Goal: Information Seeking & Learning: Learn about a topic

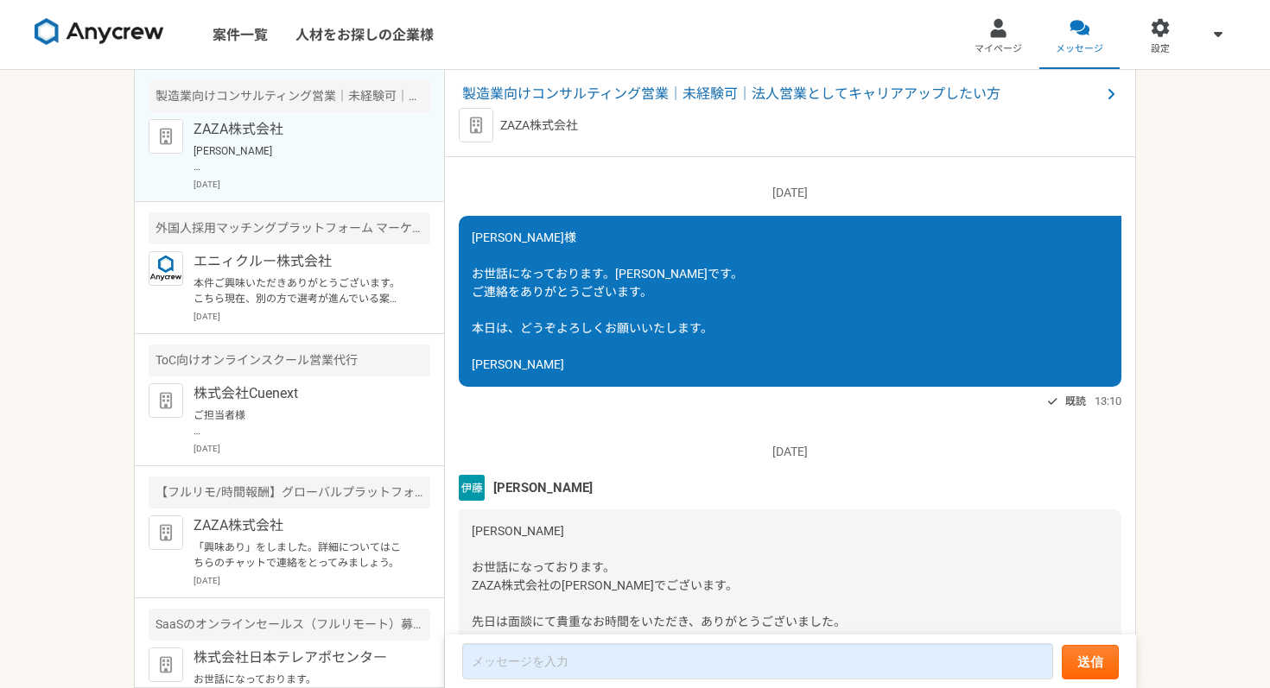
scroll to position [3043, 0]
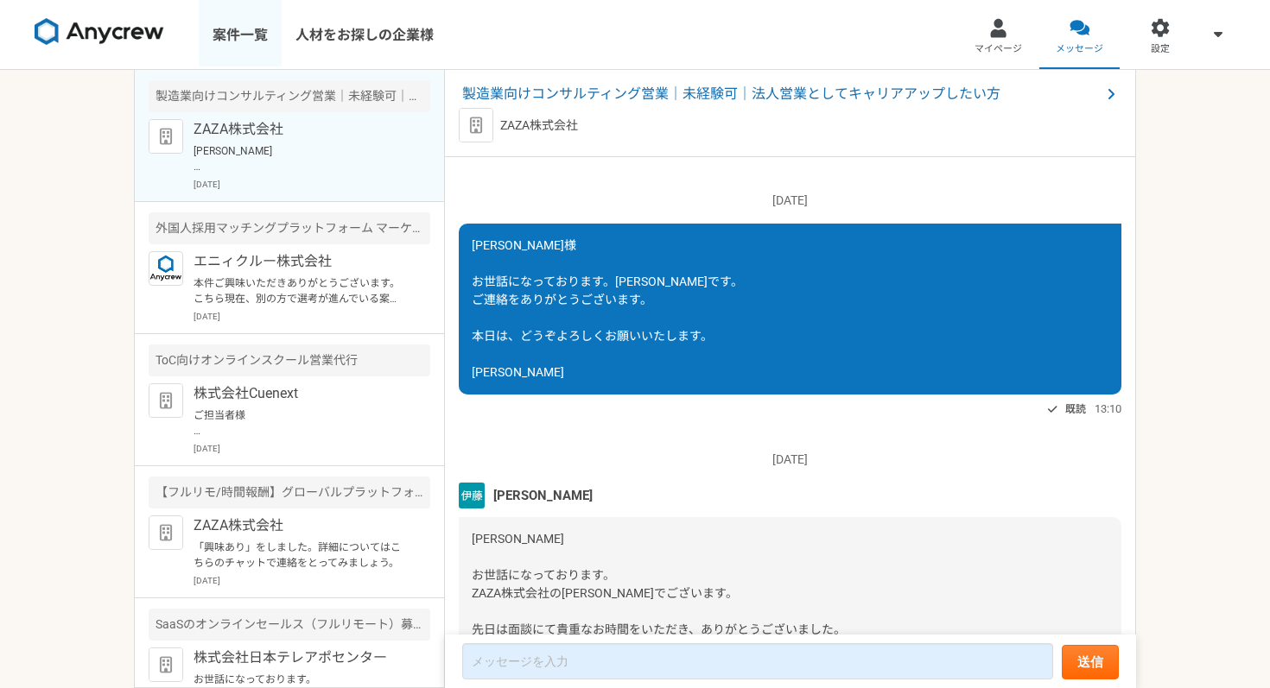
click at [245, 36] on link "案件一覧" at bounding box center [240, 34] width 83 height 69
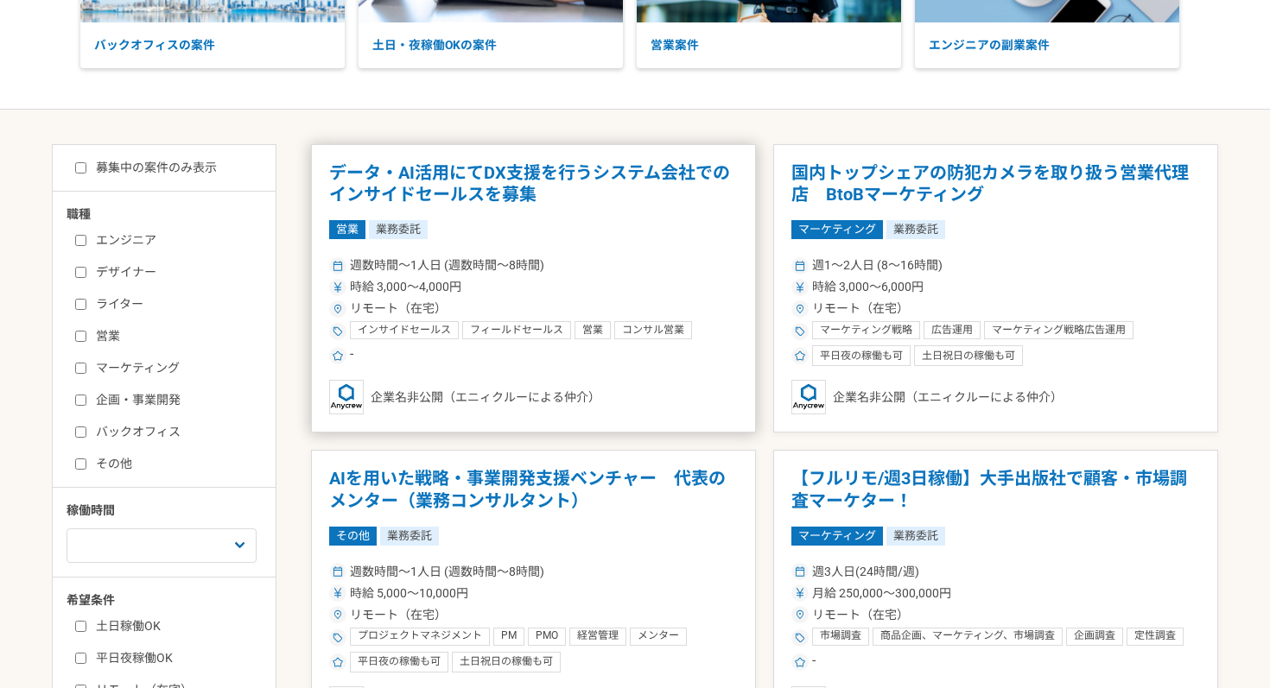
scroll to position [175, 0]
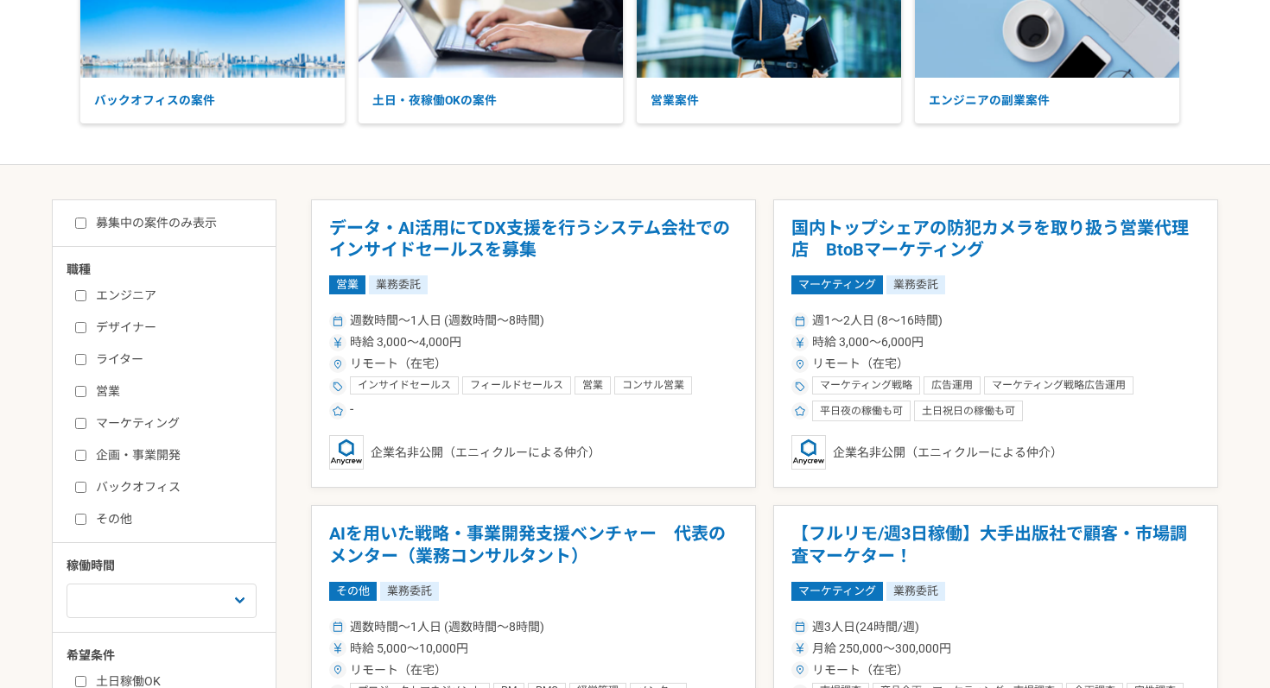
click at [83, 226] on input "募集中の案件のみ表示" at bounding box center [80, 223] width 11 height 11
checkbox input "true"
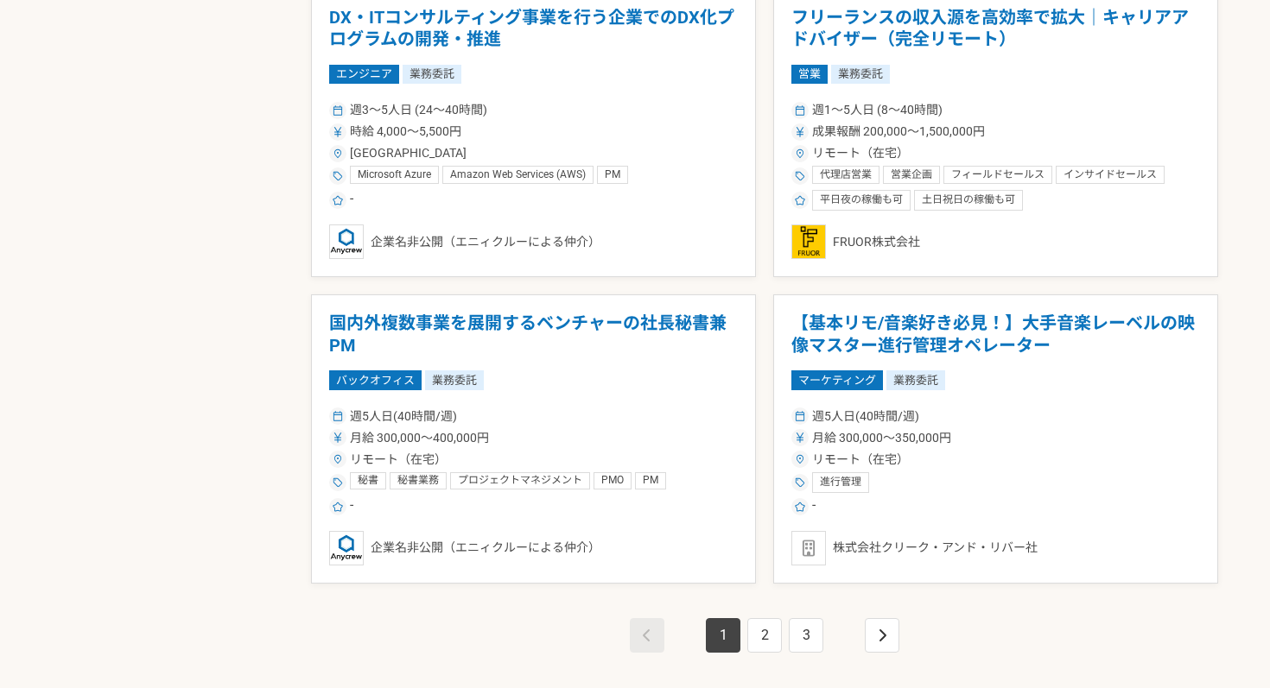
scroll to position [2842, 0]
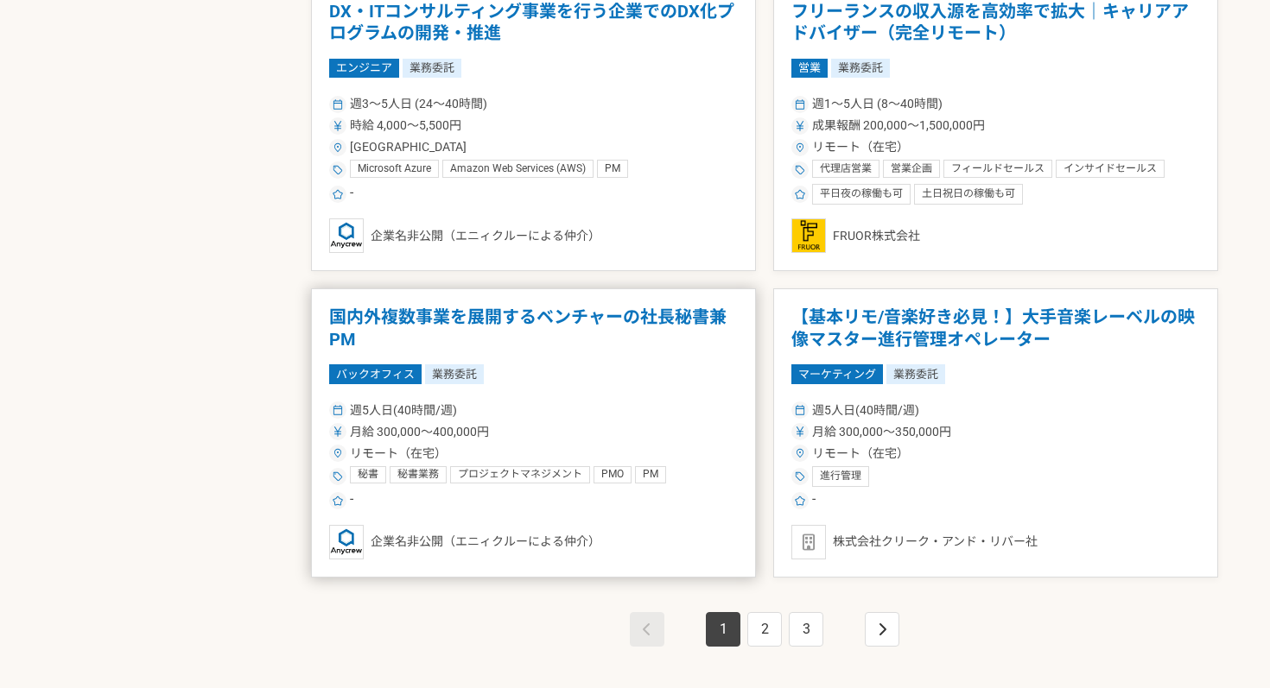
click at [693, 421] on div "週5人日(40時間/週) 月給 300,000〜400,000円 リモート（在宅） 秘書 秘書業務 プロジェクトマネジメント PMO PM プロジェクトマネー…" at bounding box center [533, 454] width 408 height 113
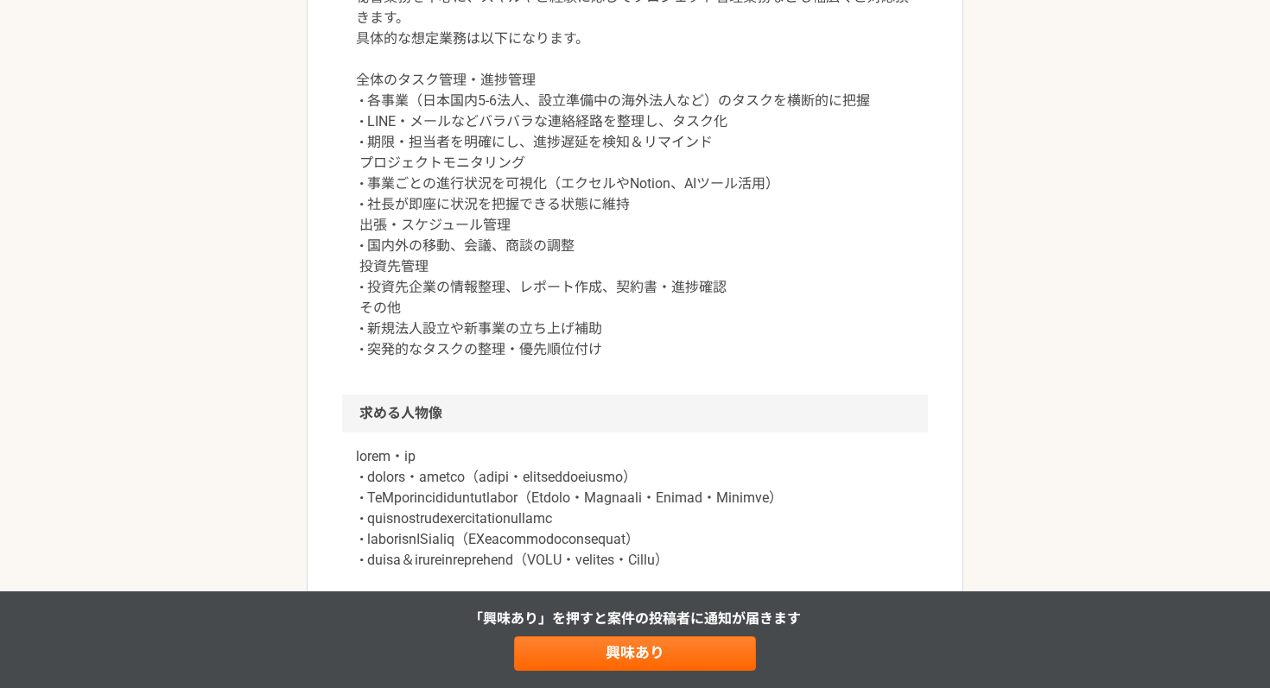
scroll to position [778, 0]
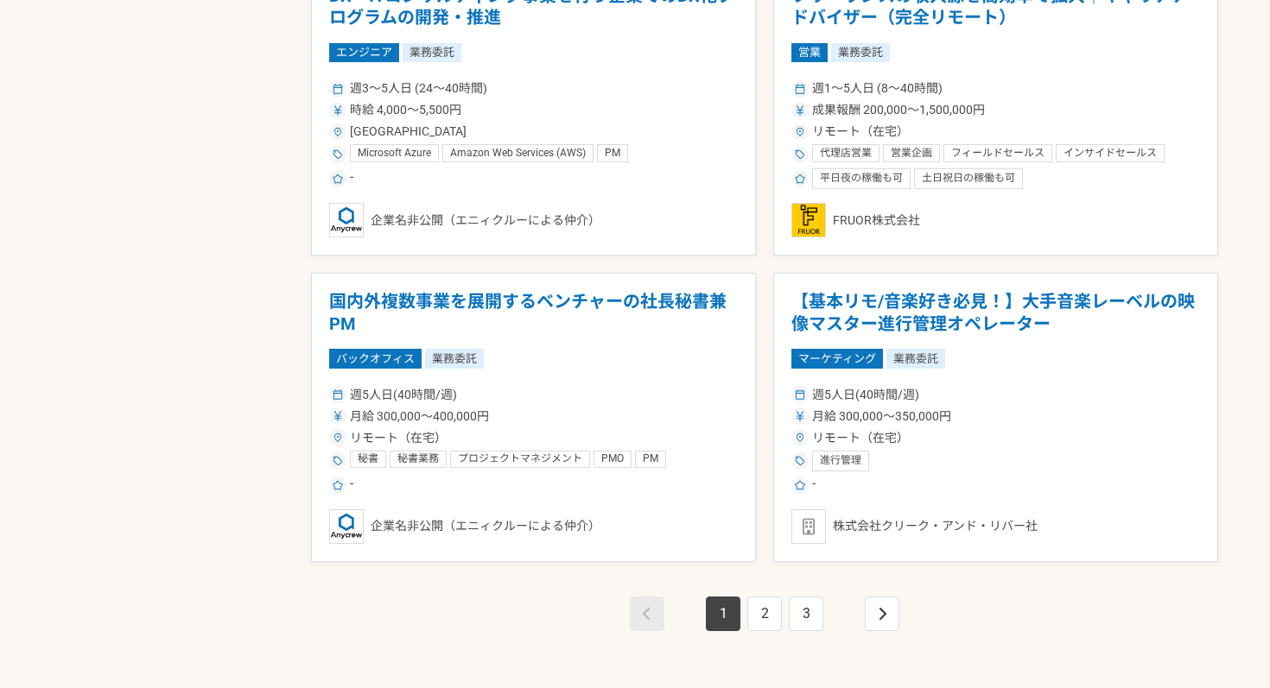
scroll to position [2904, 0]
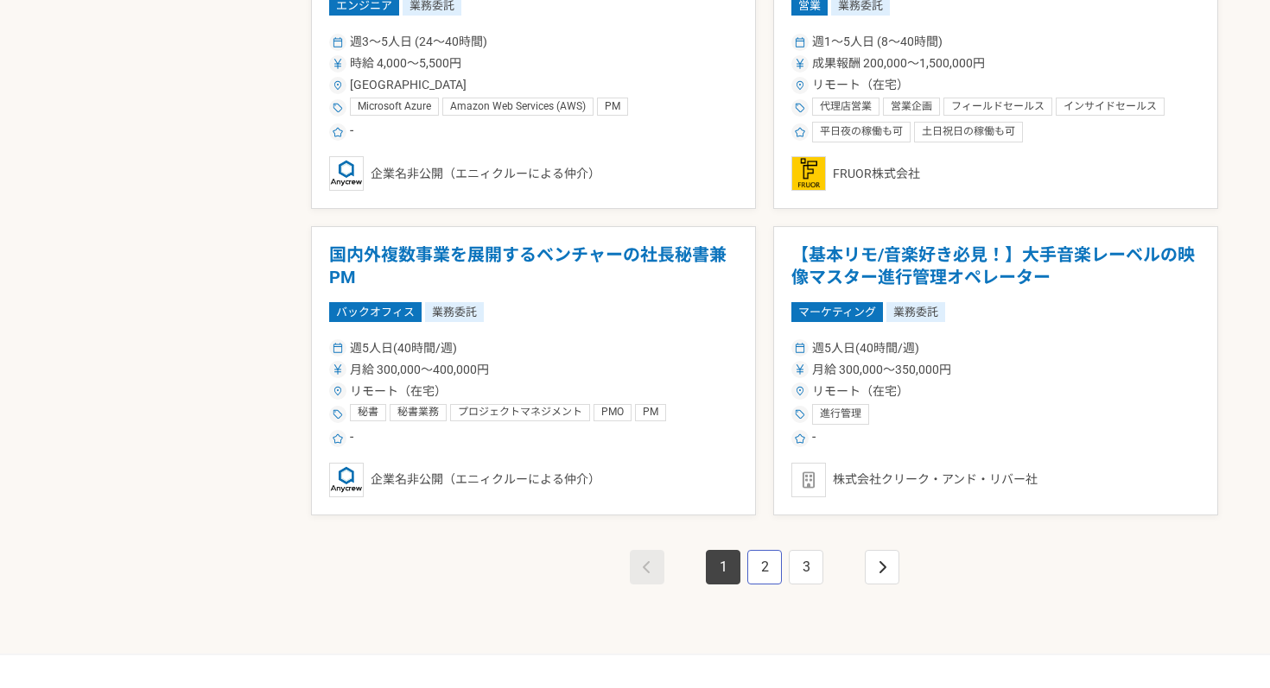
click at [755, 577] on link "2" at bounding box center [764, 567] width 35 height 35
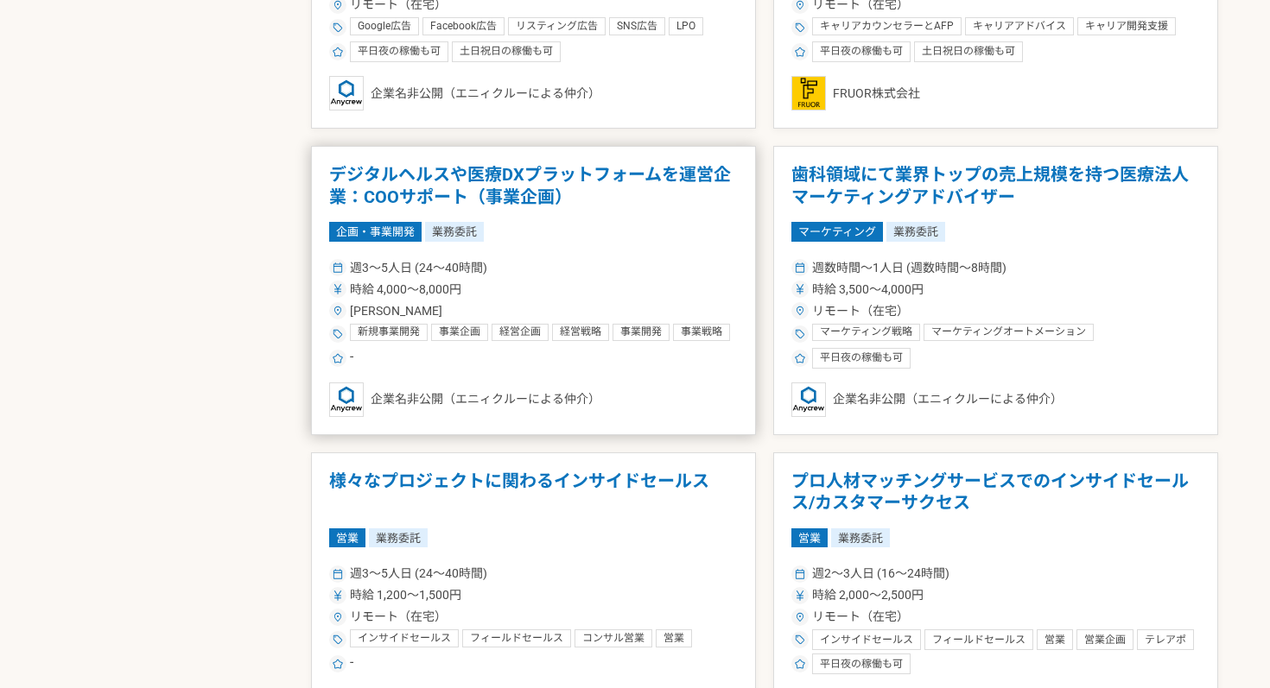
scroll to position [1454, 0]
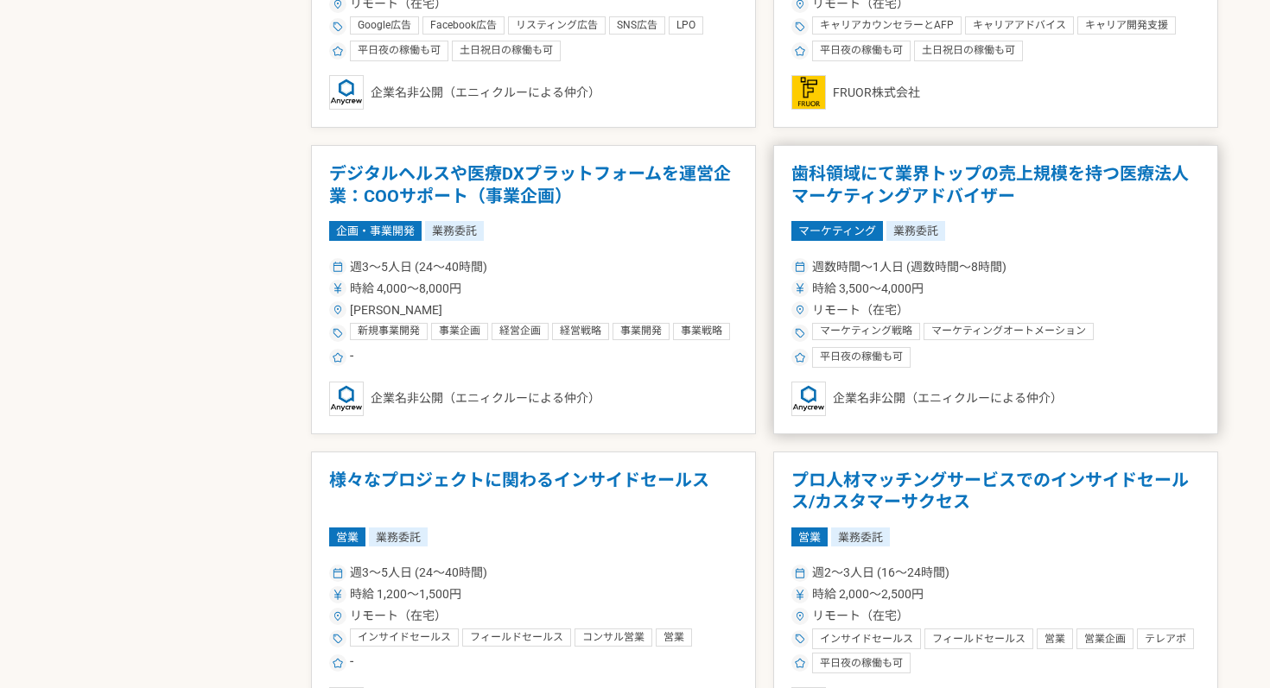
click at [1071, 247] on article "歯科領域にて業界トップの売上規模を持つ医療法人　マーケティングアドバイザー マーケティング 業務委託 週数時間〜1人日 (週数時間〜8時間) 時給 3,500…" at bounding box center [995, 289] width 445 height 289
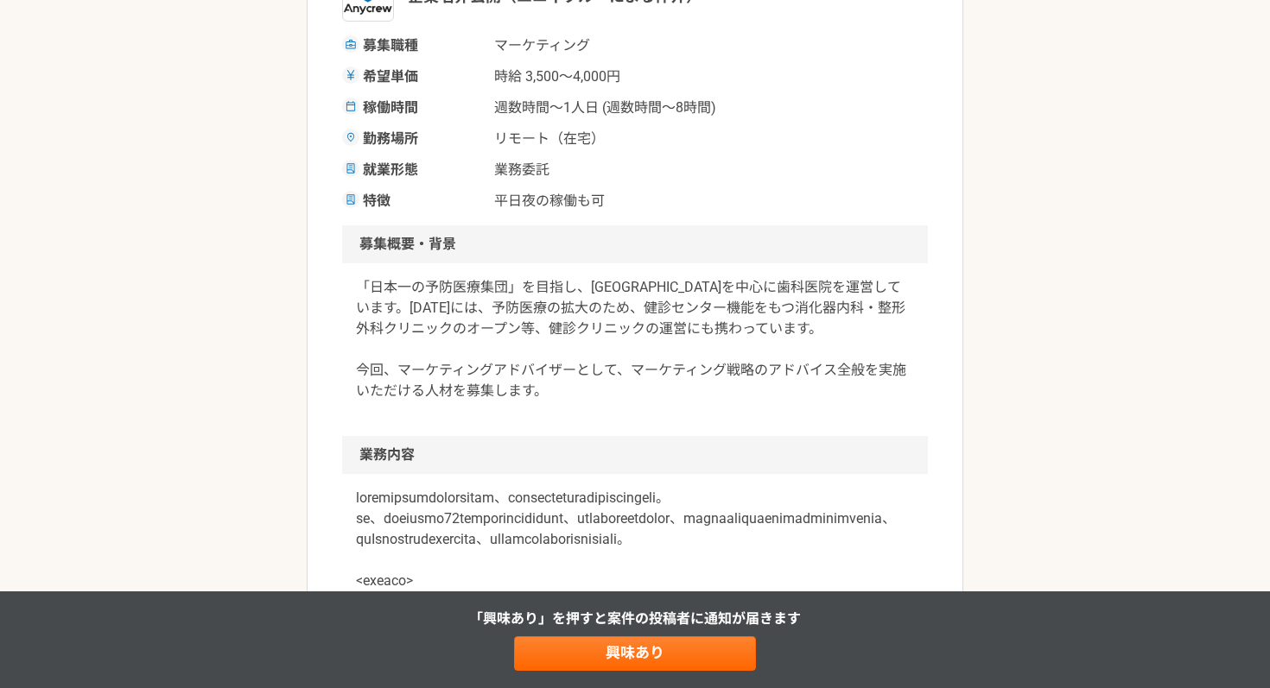
scroll to position [306, 0]
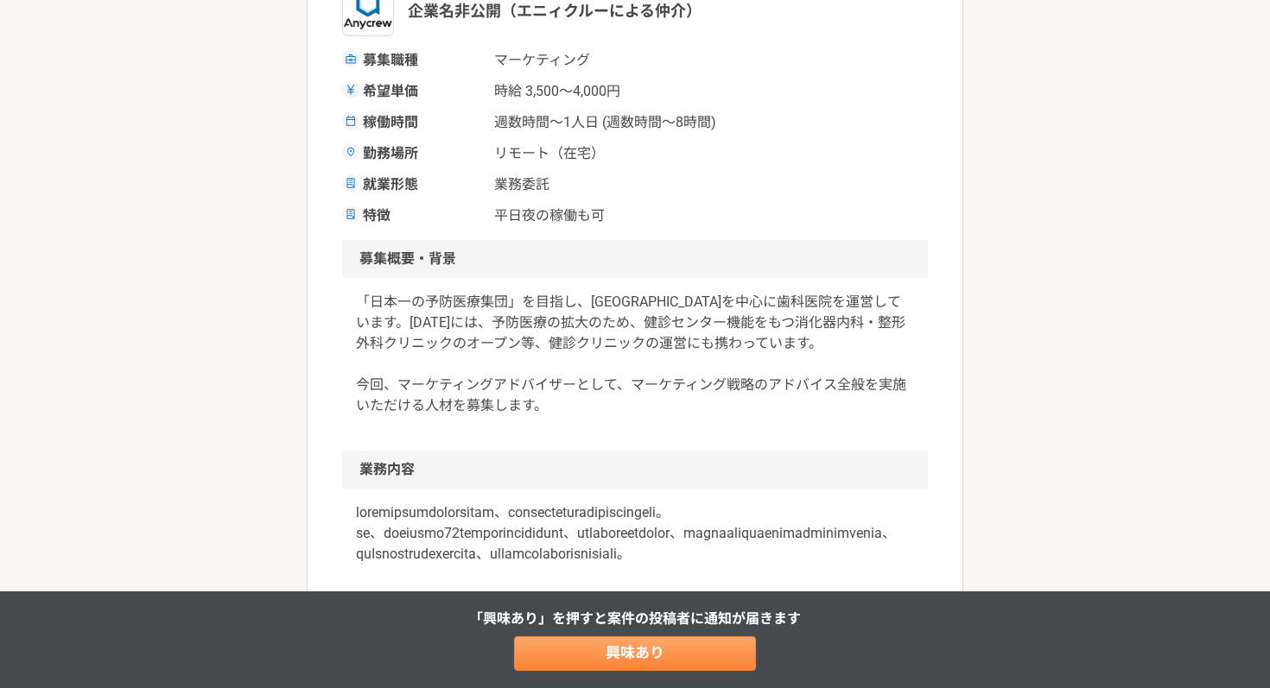
click at [636, 661] on link "興味あり" at bounding box center [635, 653] width 242 height 35
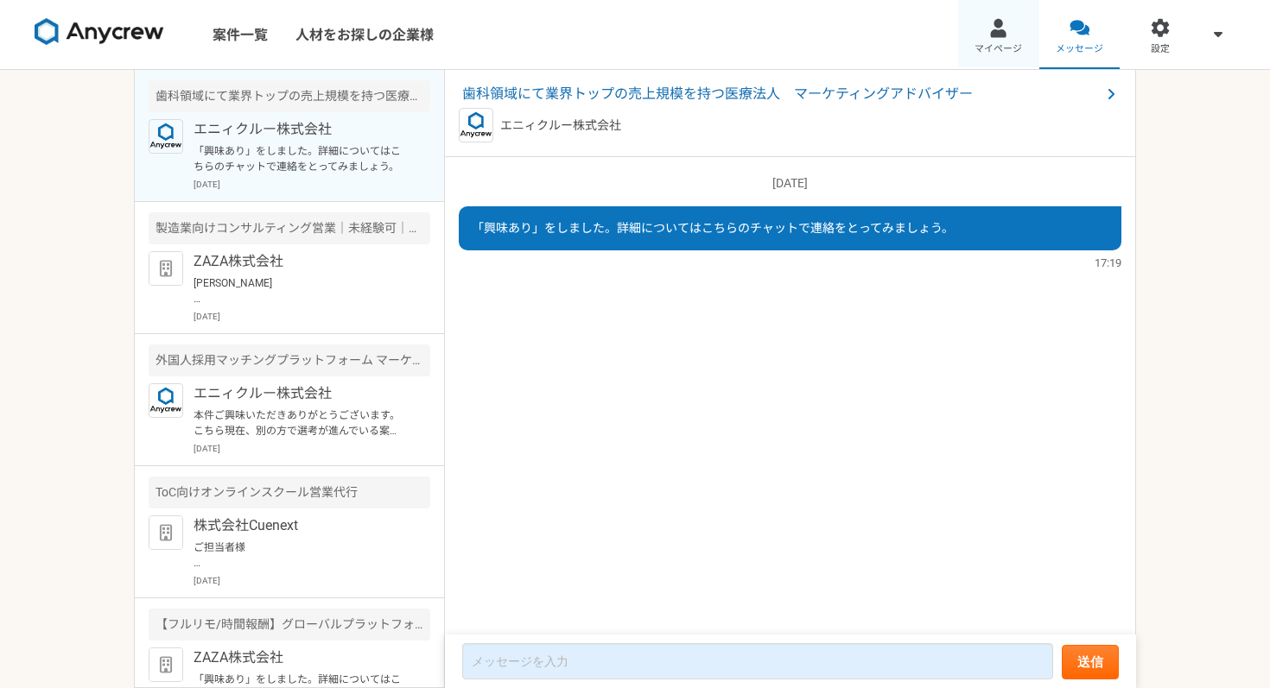
click at [997, 42] on span "マイページ" at bounding box center [997, 49] width 47 height 14
